Goal: Information Seeking & Learning: Learn about a topic

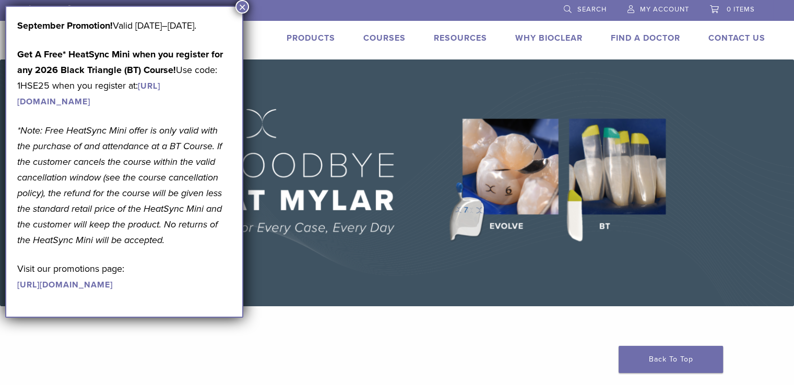
click at [239, 8] on button "×" at bounding box center [242, 7] width 14 height 14
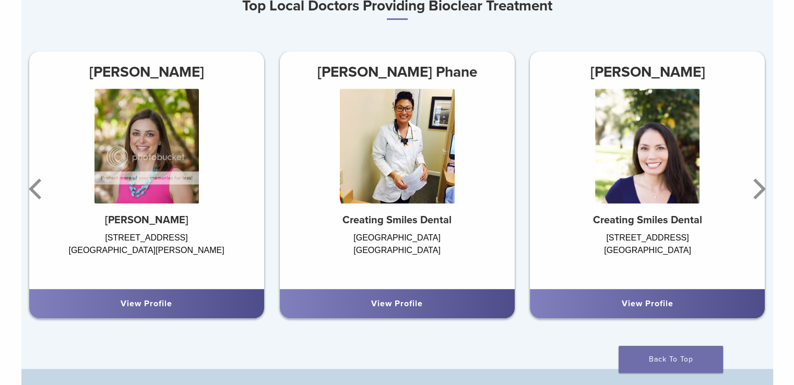
scroll to position [637, 0]
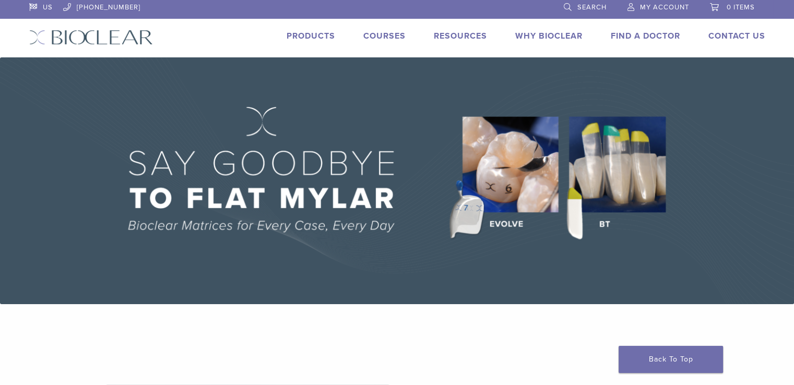
scroll to position [0, 0]
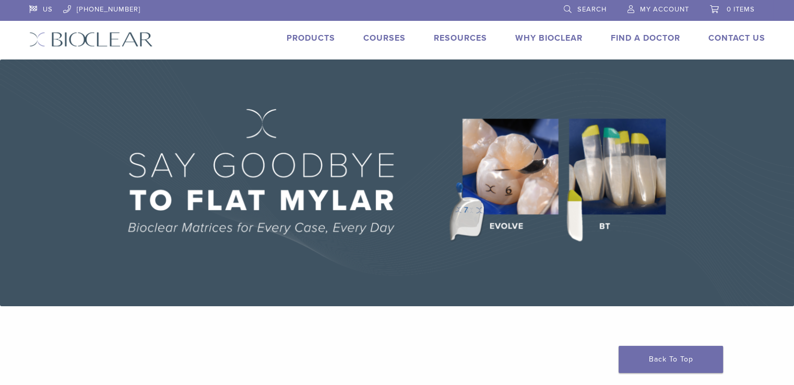
click at [309, 36] on link "Products" at bounding box center [311, 38] width 49 height 10
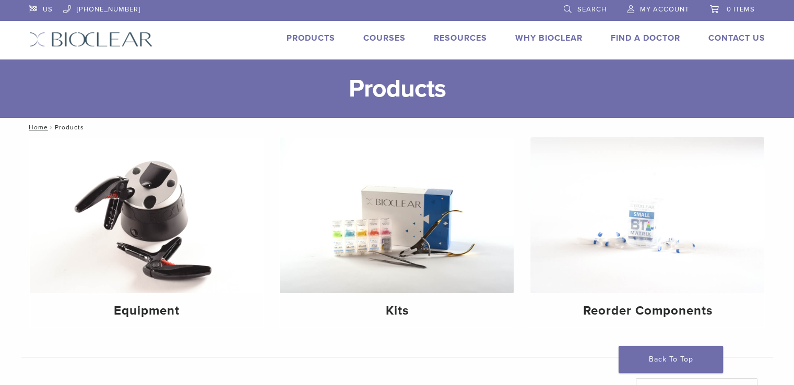
click at [546, 38] on link "Why Bioclear" at bounding box center [548, 38] width 67 height 10
